Goal: Task Accomplishment & Management: Manage account settings

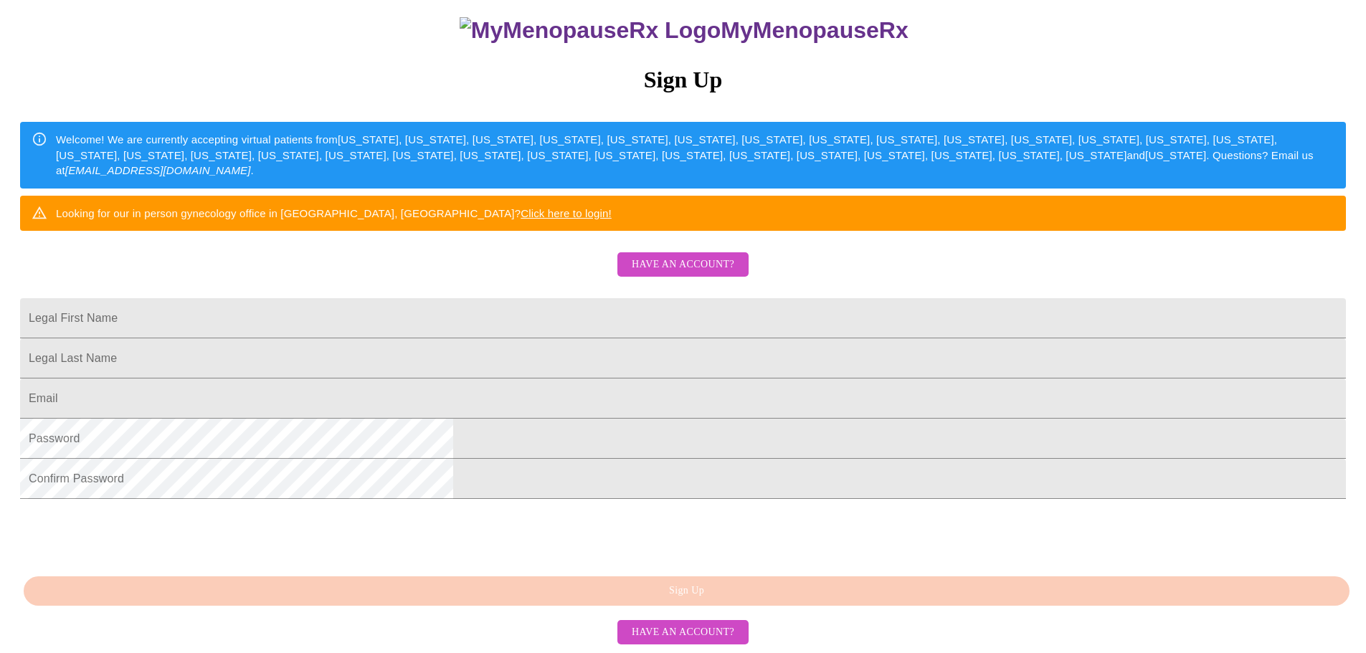
scroll to position [252, 0]
click at [577, 298] on input "Legal First Name" at bounding box center [683, 318] width 1326 height 40
drag, startPoint x: 611, startPoint y: 257, endPoint x: 432, endPoint y: 261, distance: 178.6
click at [433, 261] on div "MyMenopauseRx Sign Up Welcome! We are currently accepting virtual patients from…" at bounding box center [683, 256] width 1355 height 784
type input "[PERSON_NAME]"
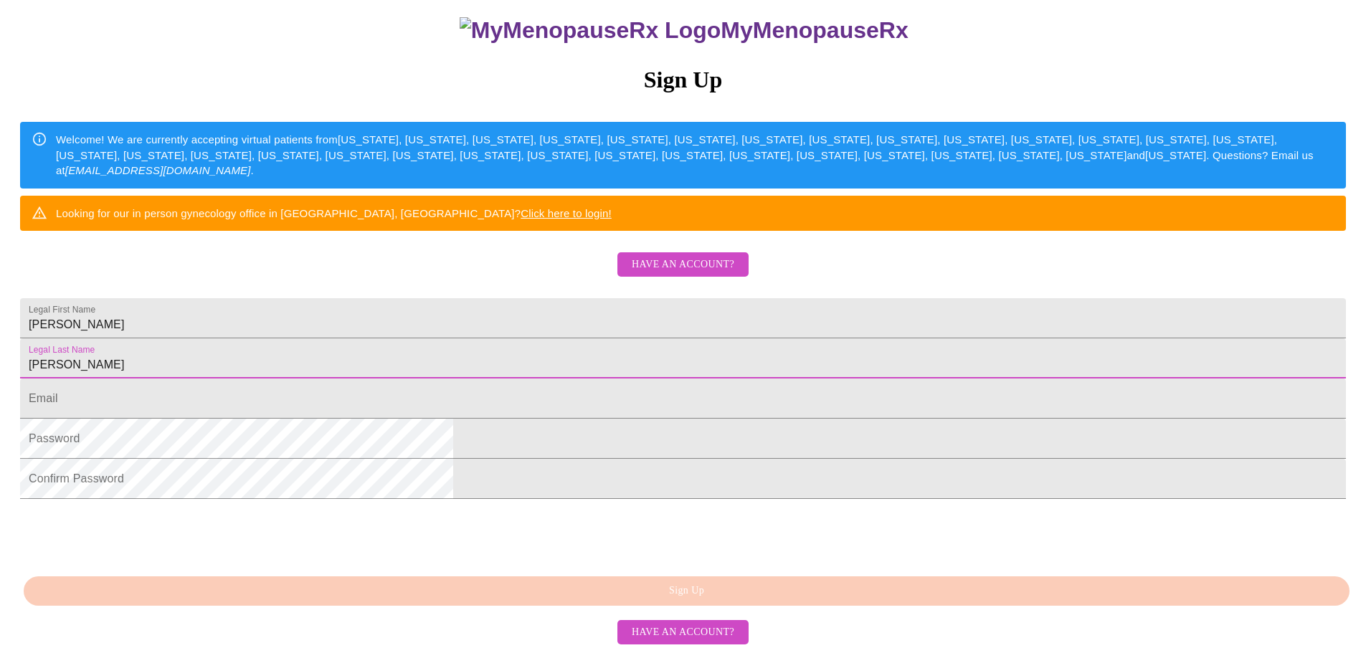
type input "[PERSON_NAME]"
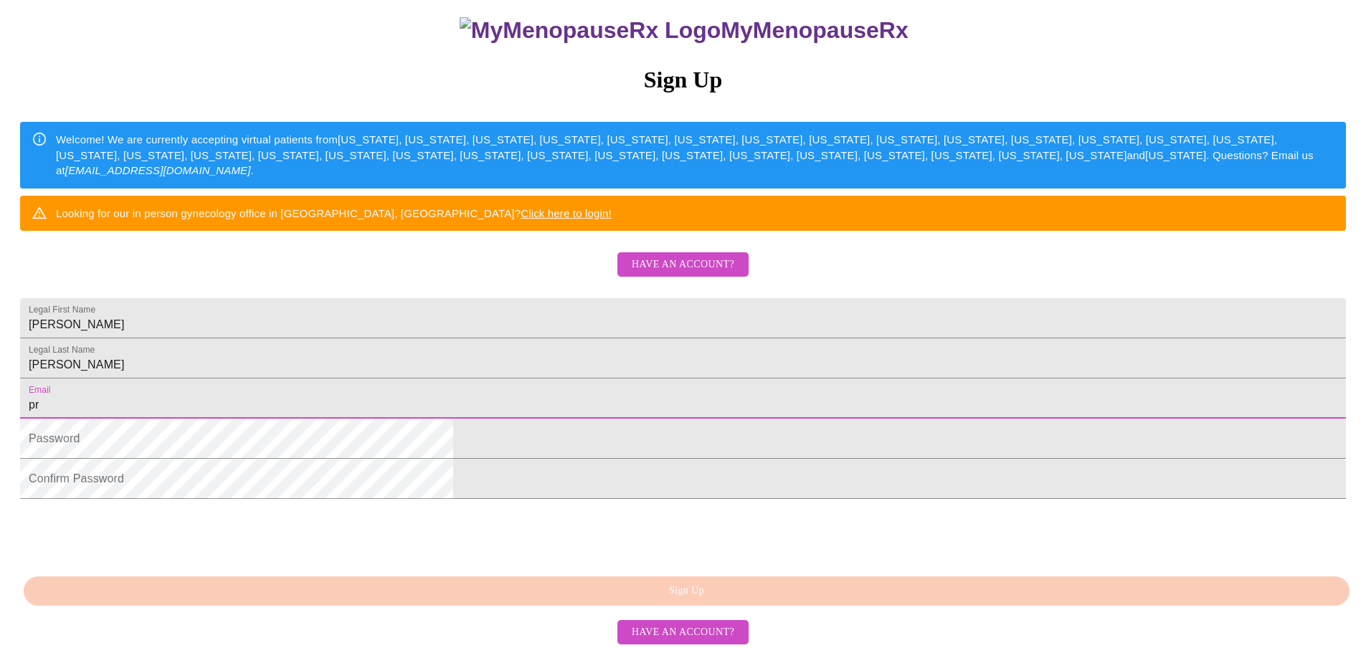
type input "[EMAIL_ADDRESS][DOMAIN_NAME]"
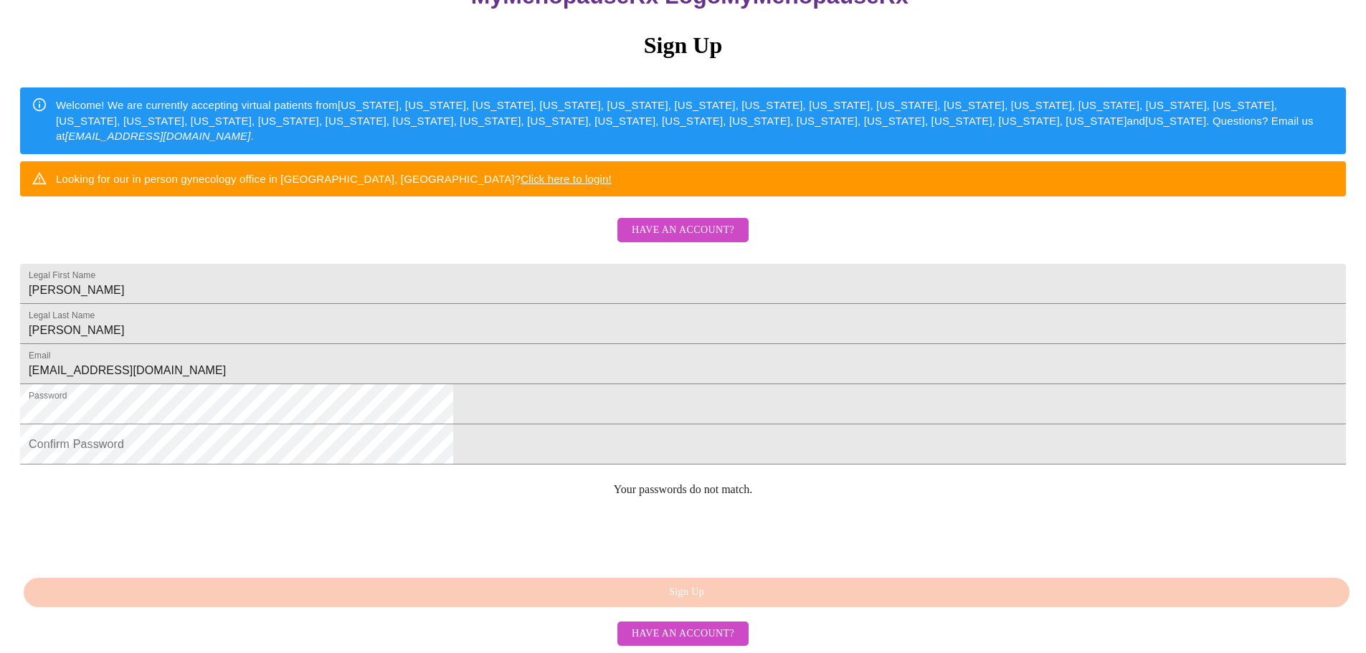
click at [973, 413] on div "MyMenopauseRx Sign Up Welcome! We are currently accepting virtual patients from…" at bounding box center [683, 221] width 1355 height 784
click at [320, 420] on html "MyMenopauseRx Sign Up Welcome! We are currently accepting virtual patients from…" at bounding box center [683, 221] width 1366 height 795
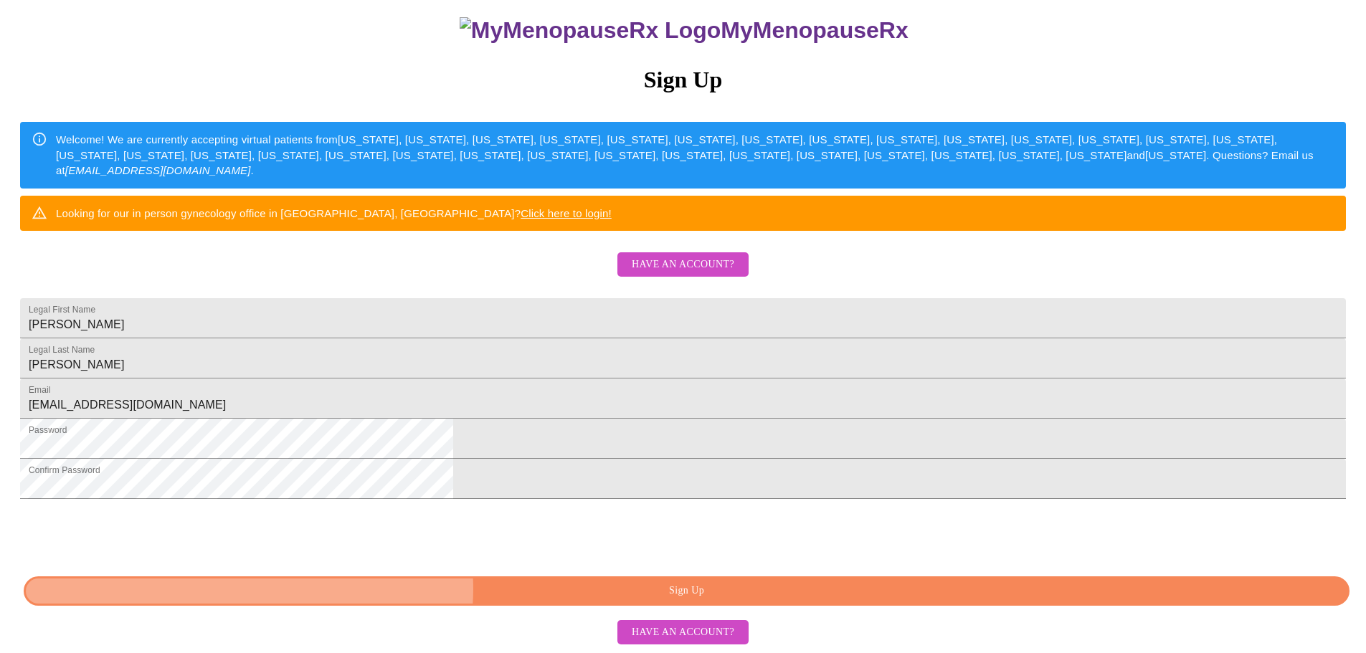
click at [696, 590] on span "Sign Up" at bounding box center [686, 591] width 1293 height 18
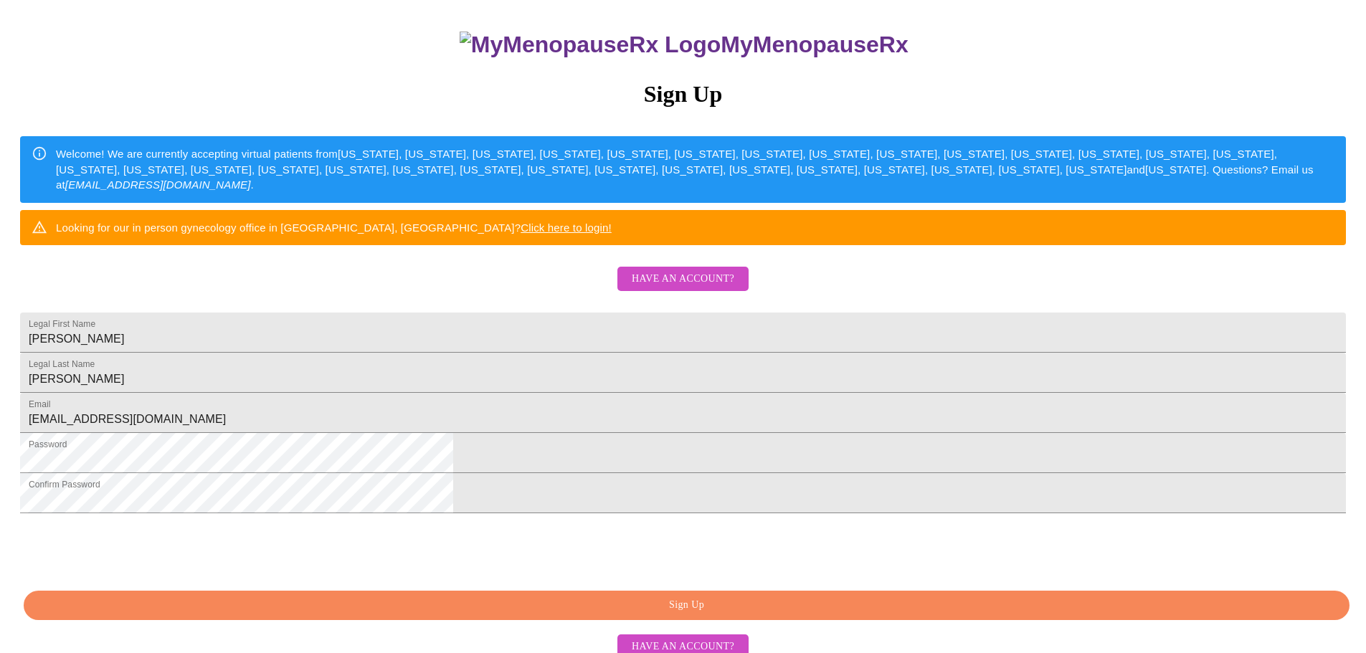
scroll to position [108, 0]
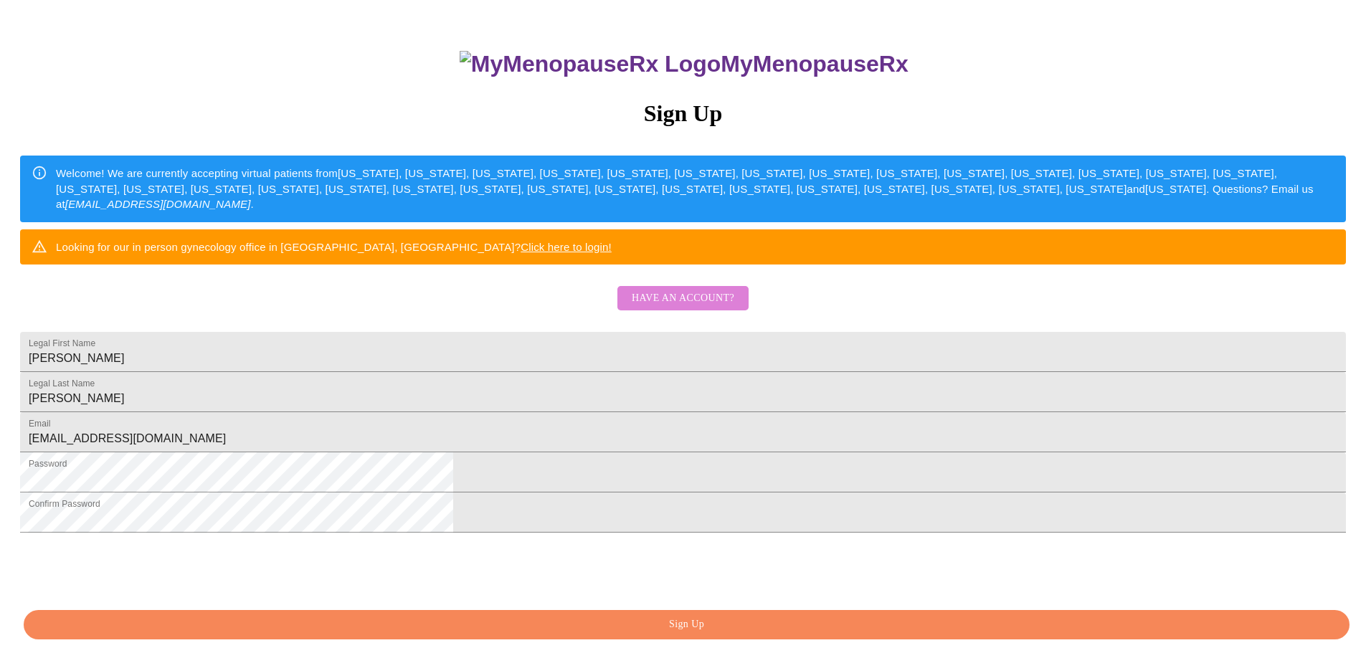
click at [694, 308] on span "Have an account?" at bounding box center [683, 299] width 103 height 18
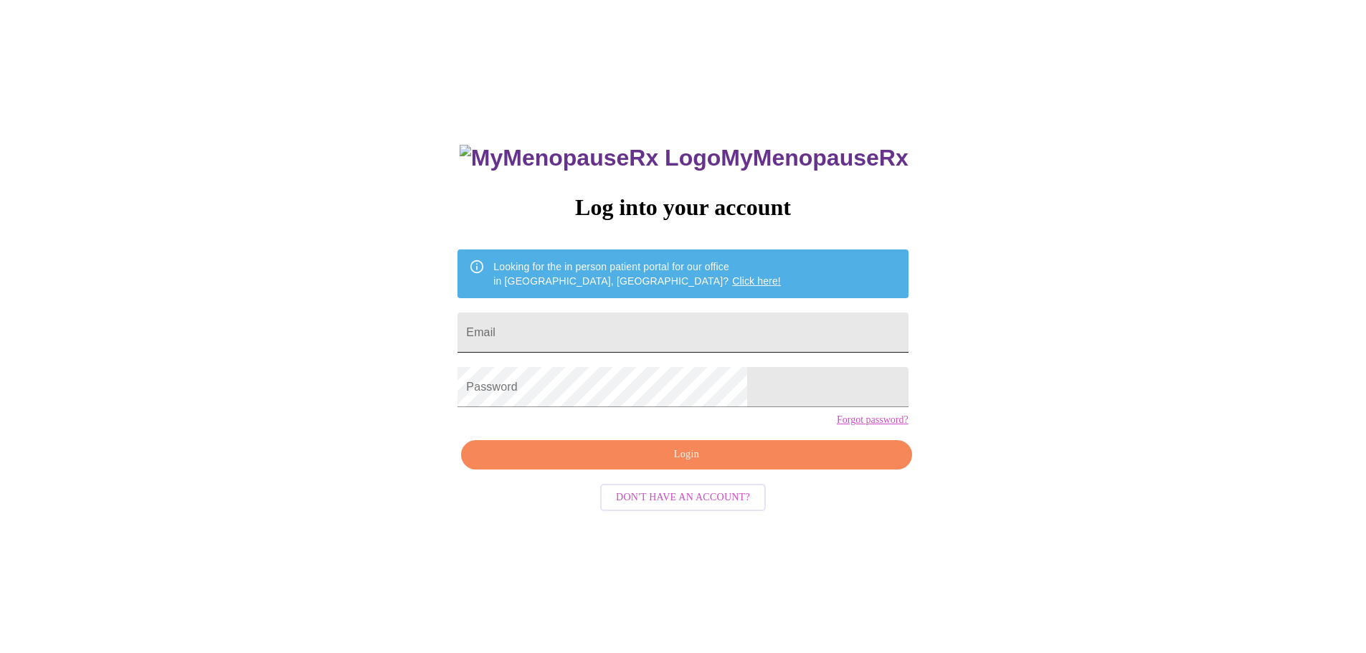
click at [616, 336] on input "Email" at bounding box center [683, 333] width 450 height 40
type input "[EMAIL_ADDRESS][DOMAIN_NAME]"
click at [693, 464] on span "Login" at bounding box center [686, 455] width 417 height 18
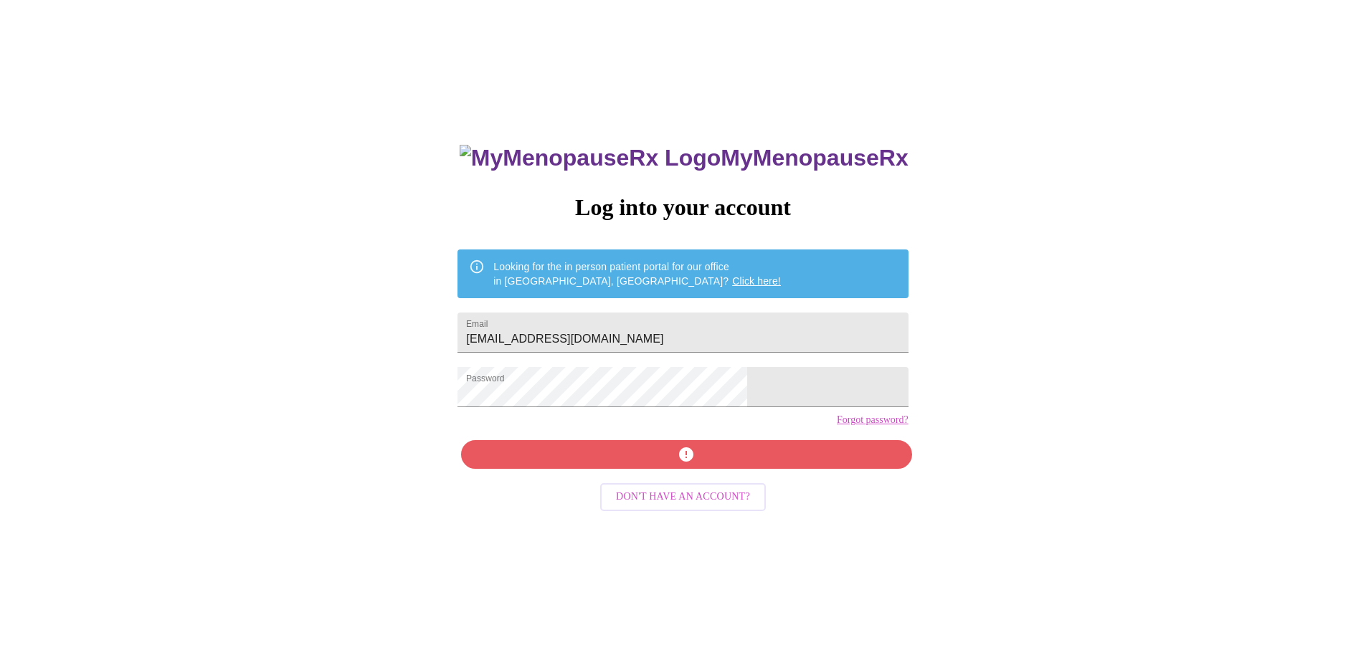
click at [837, 426] on link "Forgot password?" at bounding box center [873, 420] width 72 height 11
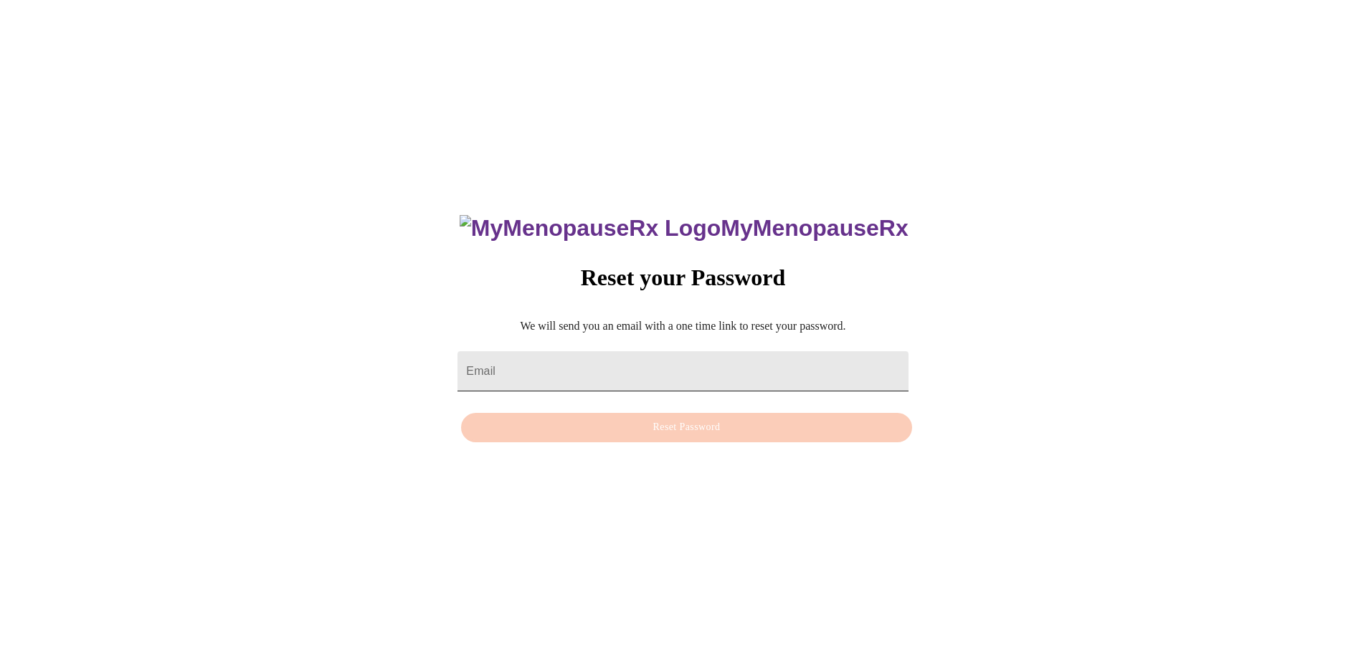
click at [587, 364] on input "Email" at bounding box center [683, 371] width 450 height 40
type input "[EMAIL_ADDRESS][DOMAIN_NAME]"
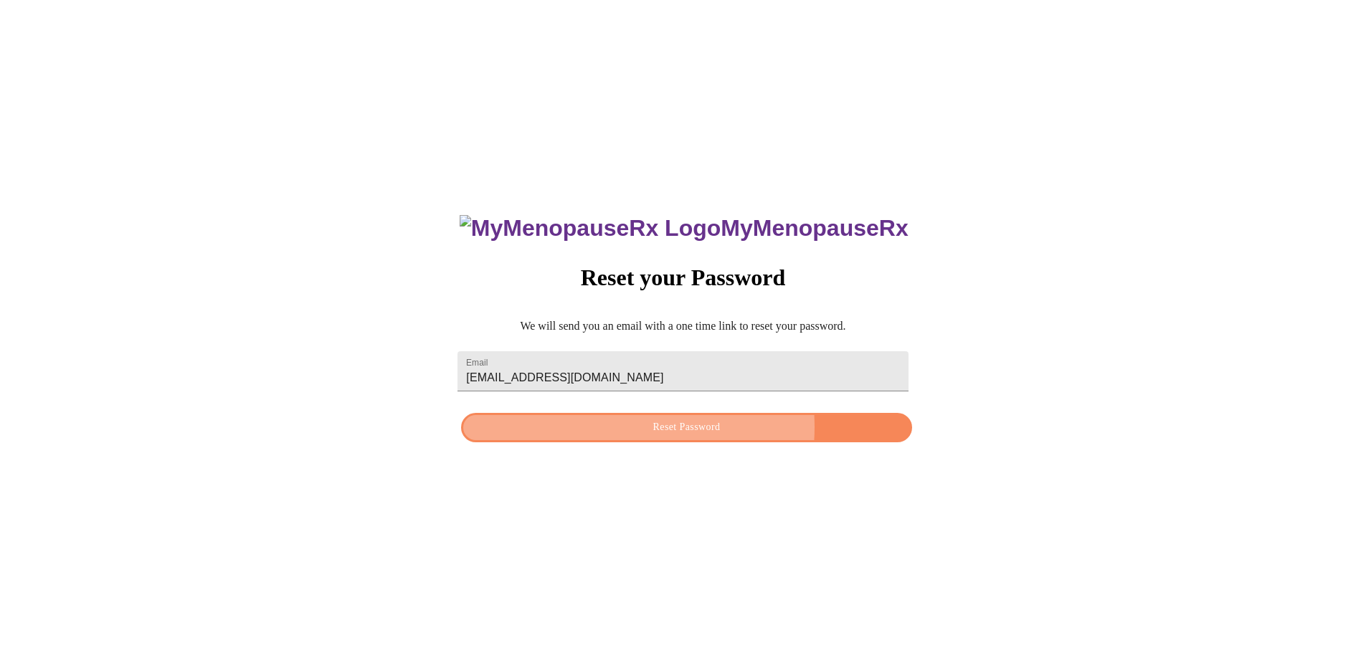
click at [642, 427] on span "Reset Password" at bounding box center [686, 428] width 417 height 18
